Goal: Transaction & Acquisition: Obtain resource

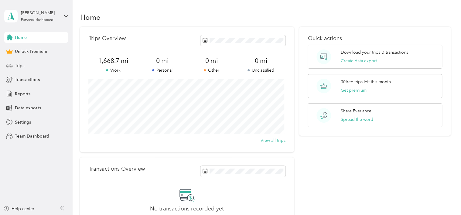
click at [17, 67] on span "Trips" at bounding box center [19, 66] width 9 height 6
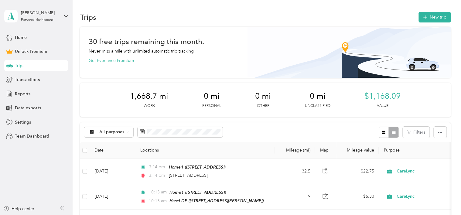
scroll to position [61, 0]
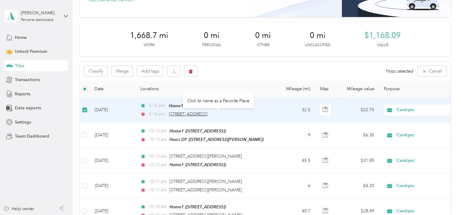
click at [178, 114] on span "[STREET_ADDRESS]" at bounding box center [188, 114] width 39 height 5
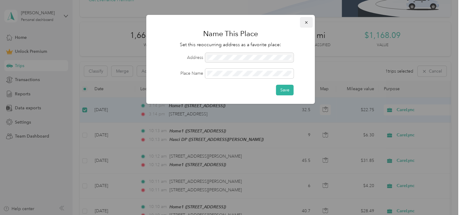
click at [305, 22] on icon "button" at bounding box center [307, 22] width 4 height 4
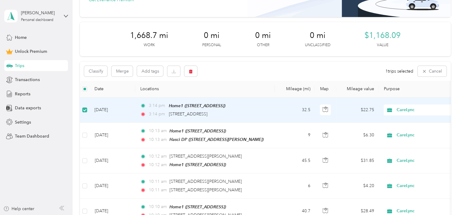
click at [155, 105] on span "3:14 pm" at bounding box center [157, 105] width 17 height 7
drag, startPoint x: 155, startPoint y: 105, endPoint x: 123, endPoint y: 106, distance: 32.5
click at [123, 106] on td "[DATE]" at bounding box center [113, 110] width 46 height 25
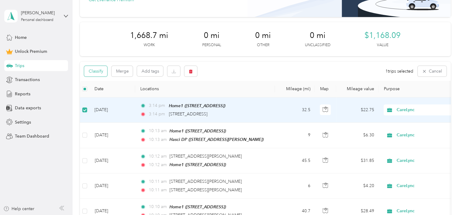
click at [104, 72] on button "Classify" at bounding box center [95, 71] width 23 height 11
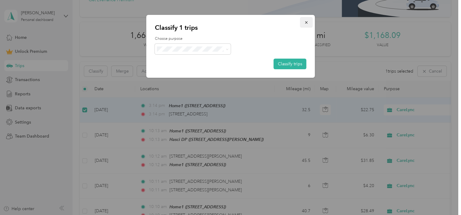
click at [308, 24] on span "button" at bounding box center [307, 22] width 4 height 5
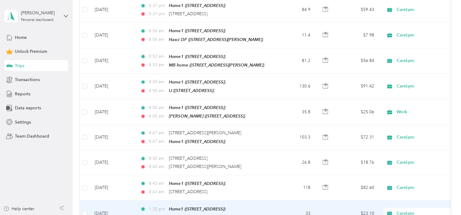
scroll to position [676, 0]
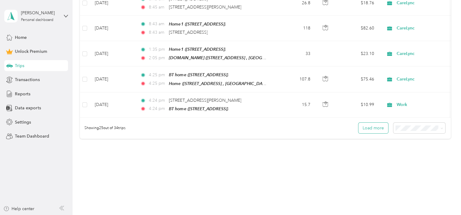
click at [377, 123] on button "Load more" at bounding box center [374, 128] width 30 height 11
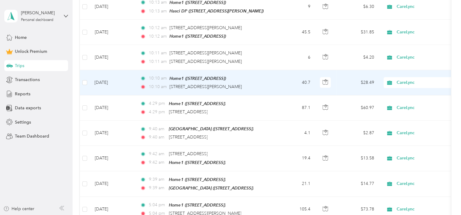
scroll to position [141, 0]
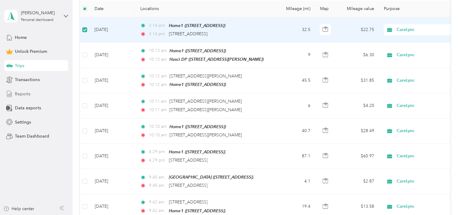
click at [26, 95] on span "Reports" at bounding box center [23, 94] width 16 height 6
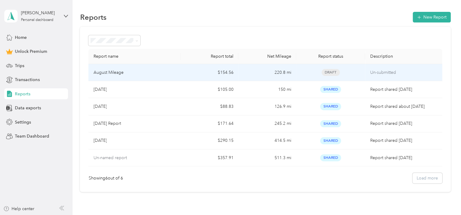
click at [203, 71] on td "$154.56" at bounding box center [210, 72] width 58 height 17
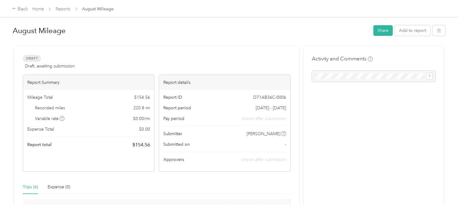
click at [378, 31] on button "Share" at bounding box center [383, 30] width 19 height 11
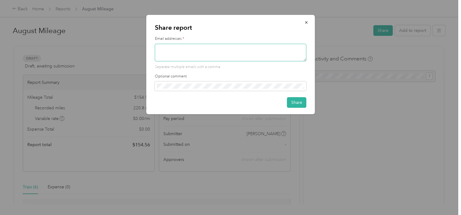
click at [204, 54] on textarea at bounding box center [231, 53] width 152 height 18
click at [304, 23] on button "button" at bounding box center [306, 22] width 13 height 11
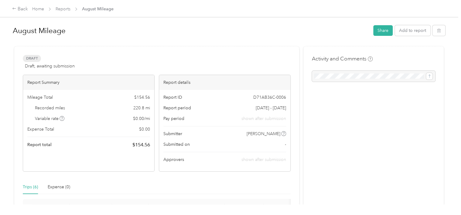
click at [136, 89] on div "Report Summary" at bounding box center [88, 82] width 131 height 15
click at [227, 159] on div "Approvers shown after submission" at bounding box center [225, 160] width 123 height 6
click at [284, 135] on icon at bounding box center [283, 133] width 3 height 3
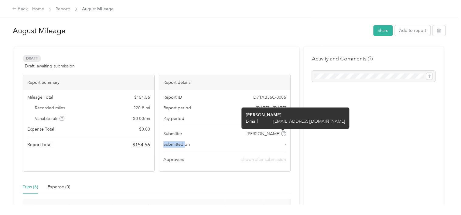
click at [284, 135] on icon at bounding box center [283, 133] width 3 height 3
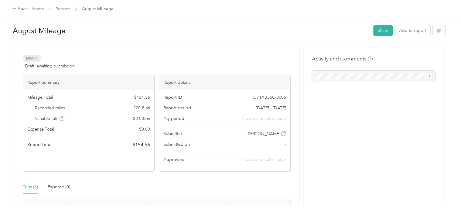
drag, startPoint x: 284, startPoint y: 135, endPoint x: 278, endPoint y: 148, distance: 14.5
click at [278, 148] on div "Report ID D71AB36C-0006 Report period [DATE] - [DATE] Pay period shown after su…" at bounding box center [224, 130] width 131 height 81
click at [34, 62] on div "Draft Draft, awaiting submission" at bounding box center [49, 62] width 52 height 15
drag, startPoint x: 49, startPoint y: 68, endPoint x: 86, endPoint y: 70, distance: 37.7
click at [49, 68] on span "Draft, awaiting submission" at bounding box center [50, 66] width 50 height 6
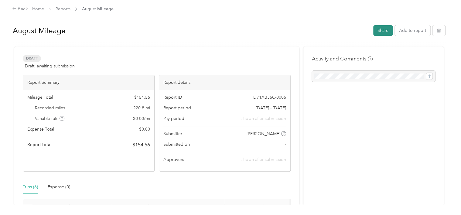
click at [382, 34] on button "Share" at bounding box center [383, 30] width 19 height 11
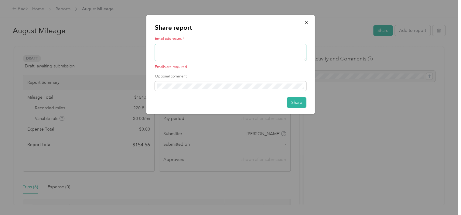
click at [258, 60] on textarea at bounding box center [231, 53] width 152 height 18
type textarea "[EMAIL_ADDRESS][DOMAIN_NAME]"
click at [292, 97] on button "Share" at bounding box center [296, 102] width 19 height 11
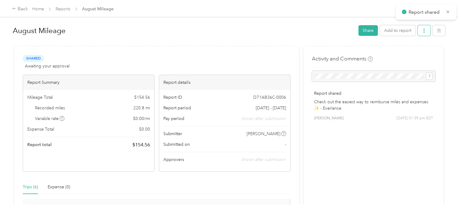
click at [419, 30] on button "button" at bounding box center [424, 30] width 13 height 11
click at [413, 49] on li "Download" at bounding box center [407, 52] width 45 height 11
click at [412, 53] on span "Download" at bounding box center [405, 53] width 20 height 6
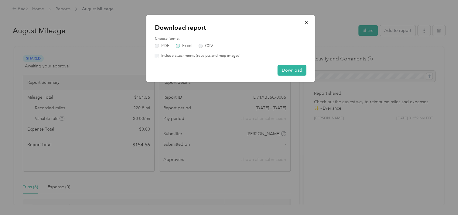
click at [180, 46] on label "Excel" at bounding box center [184, 46] width 16 height 4
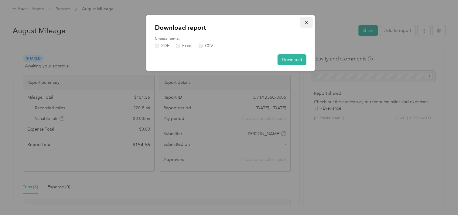
click at [307, 24] on icon "button" at bounding box center [307, 22] width 4 height 4
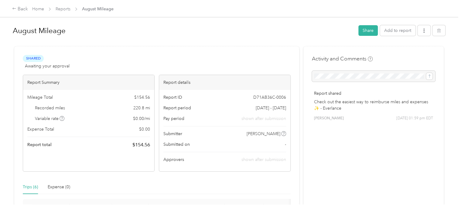
click at [0, 151] on html "Back Home Reports August Mileage August Mileage Share Add to report Shared Awai…" at bounding box center [229, 107] width 458 height 215
click at [26, 7] on div "Back" at bounding box center [20, 8] width 16 height 7
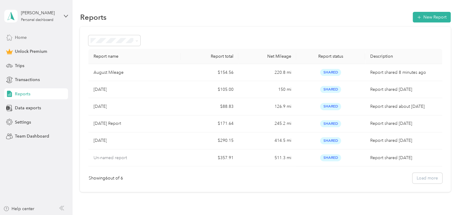
click at [28, 35] on div "Home" at bounding box center [36, 37] width 64 height 11
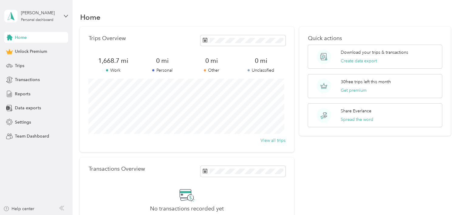
click at [75, 120] on div "Home Trips Overview 1,668.7 mi Work 0 mi Personal 0 mi Other 0 mi Unclassified …" at bounding box center [266, 136] width 386 height 273
click at [411, 165] on div "Quick actions Download your trips & transactions Create data export 30 free tri…" at bounding box center [374, 133] width 151 height 213
click at [43, 19] on div "Personal dashboard" at bounding box center [37, 20] width 33 height 4
click at [44, 50] on div "Log out" at bounding box center [68, 50] width 119 height 11
